Goal: Task Accomplishment & Management: Use online tool/utility

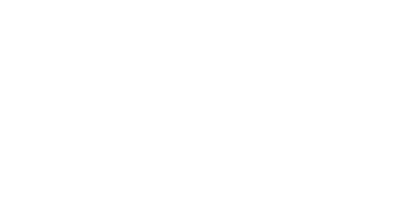
type textarea "x"
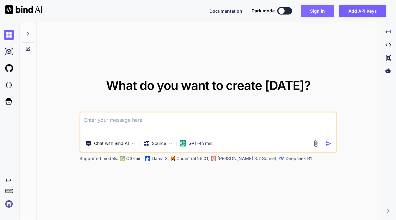
click at [317, 12] on button "Sign in" at bounding box center [317, 11] width 33 height 12
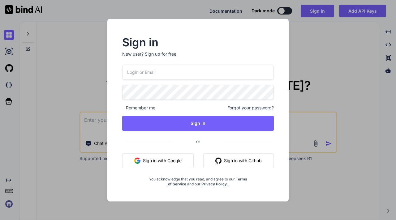
click at [183, 73] on input "email" at bounding box center [198, 72] width 152 height 15
type input "[EMAIL_ADDRESS][DOMAIN_NAME]"
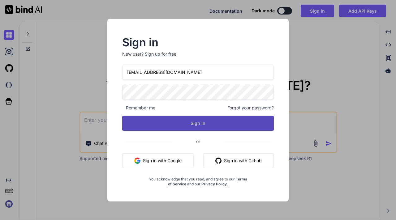
click at [205, 121] on button "Sign In" at bounding box center [198, 123] width 152 height 15
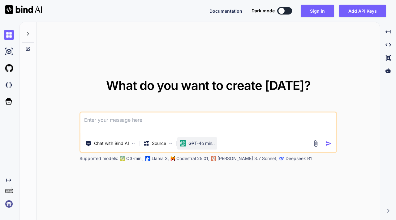
click at [191, 143] on p "GPT-4o min.." at bounding box center [201, 143] width 26 height 6
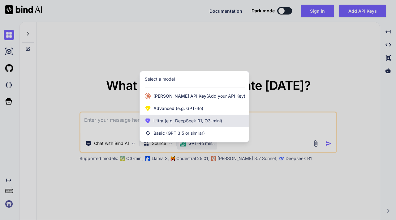
click at [175, 119] on span "(e.g. DeepSeek R1, O3-mini)" at bounding box center [192, 120] width 59 height 5
type textarea "x"
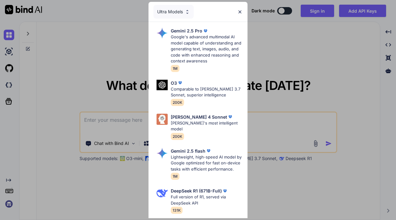
click at [237, 11] on div "Ultra Models" at bounding box center [198, 12] width 99 height 20
click at [240, 12] on img at bounding box center [239, 11] width 5 height 5
